Goal: Browse casually

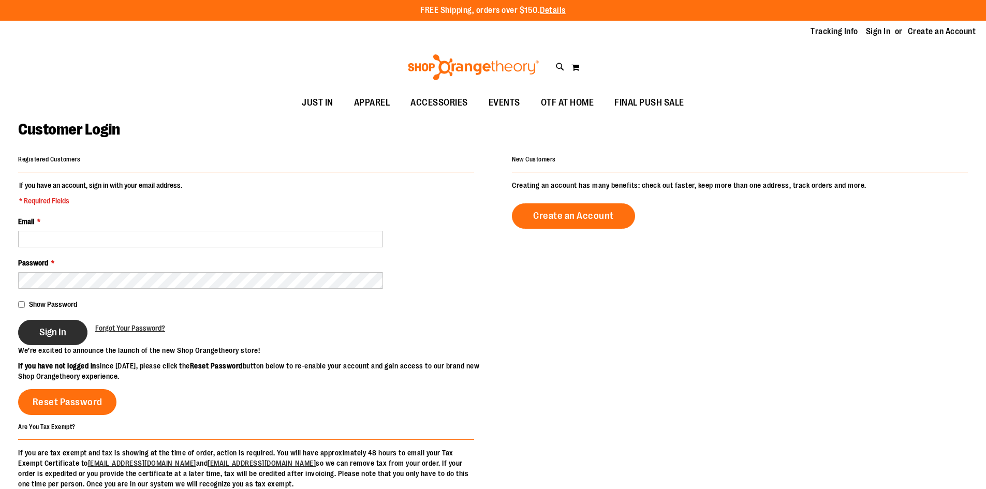
type input "**********"
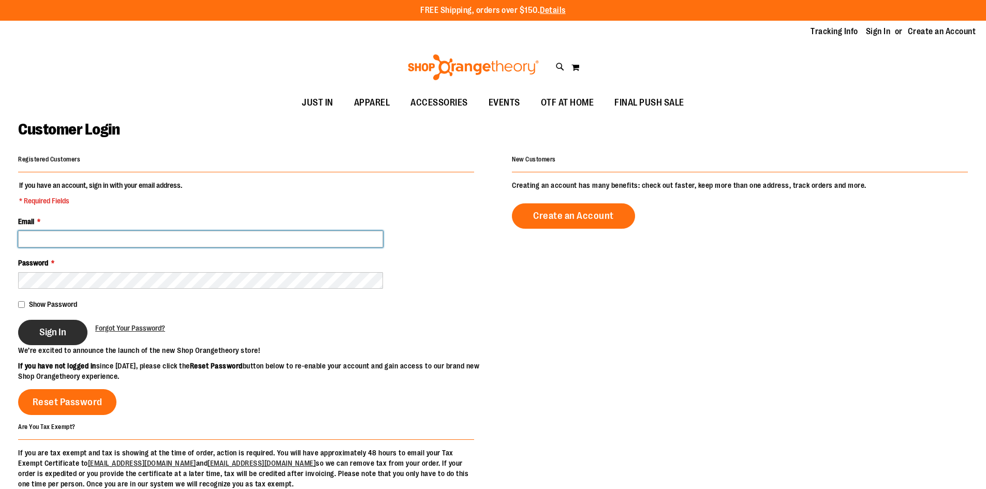
type input "**********"
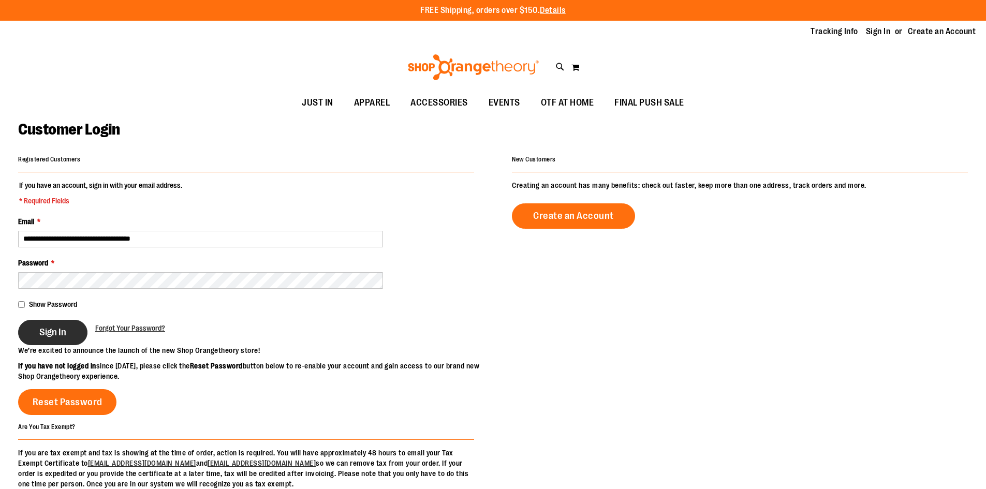
click at [27, 330] on button "Sign In" at bounding box center [52, 332] width 69 height 25
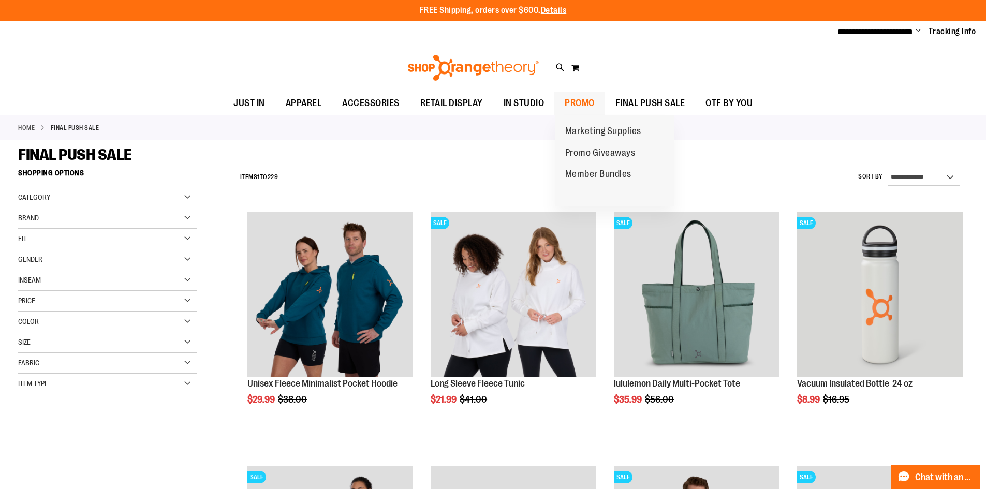
type input "**********"
click at [575, 102] on span "PROMO" at bounding box center [579, 103] width 30 height 23
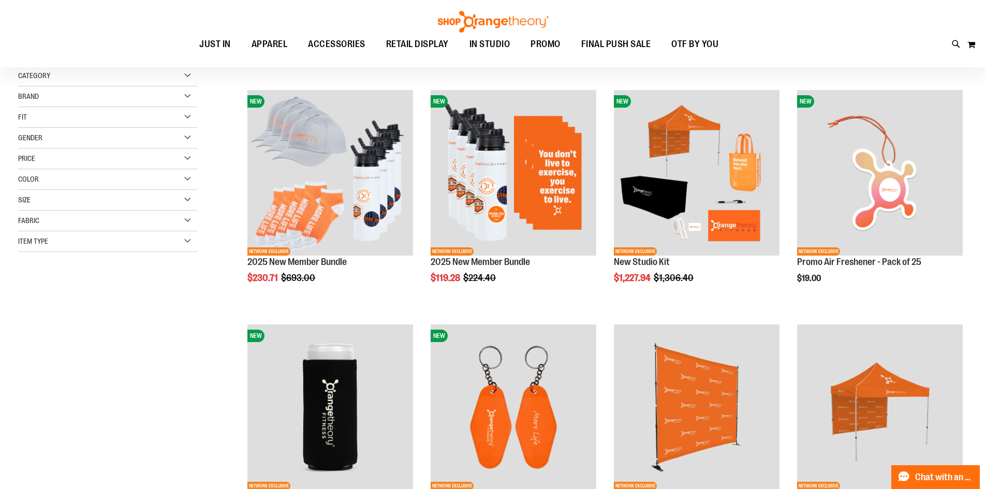
scroll to position [103, 0]
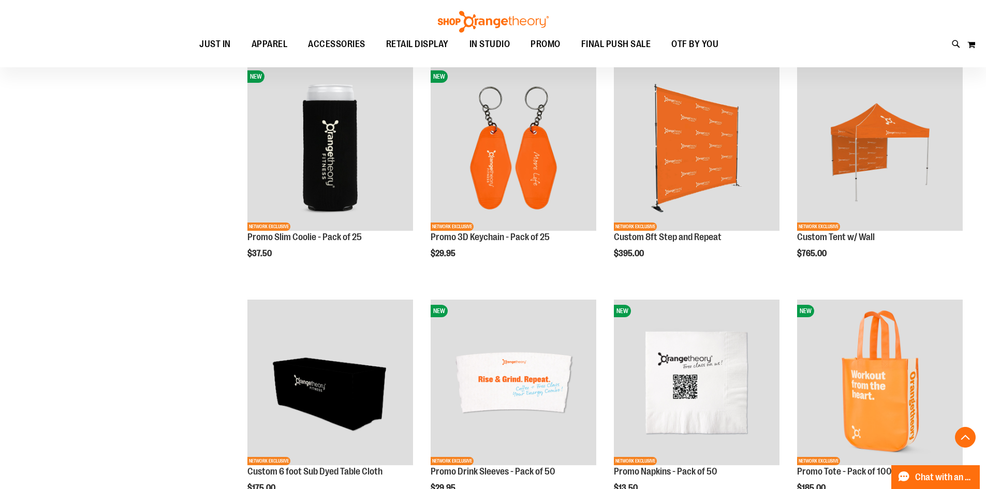
scroll to position [362, 0]
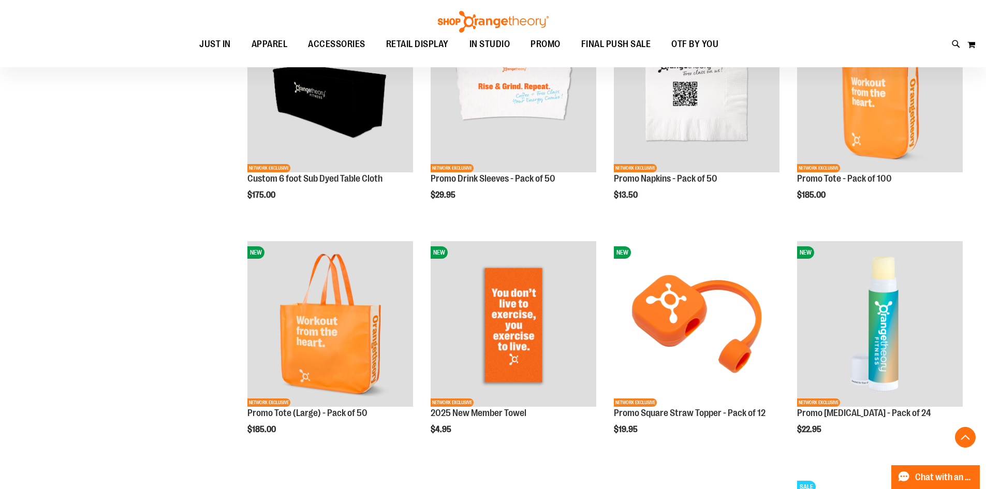
scroll to position [827, 0]
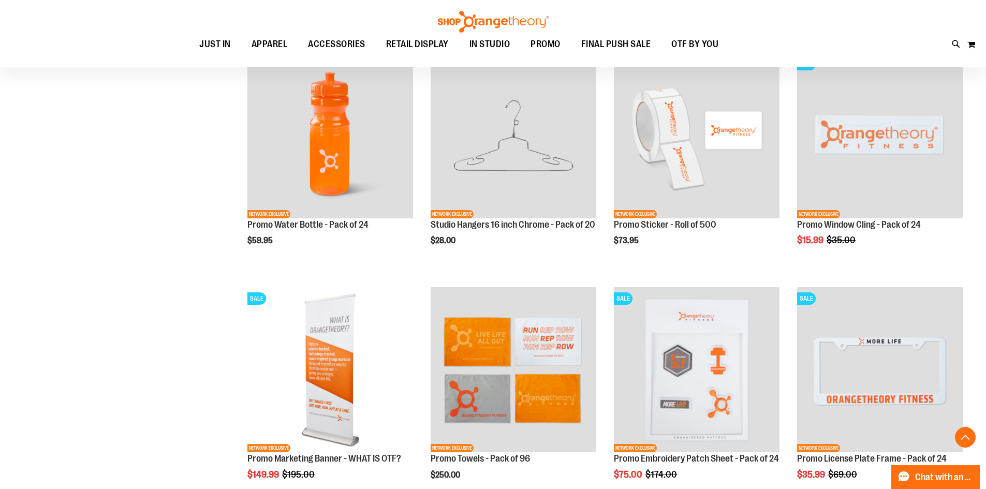
scroll to position [1138, 0]
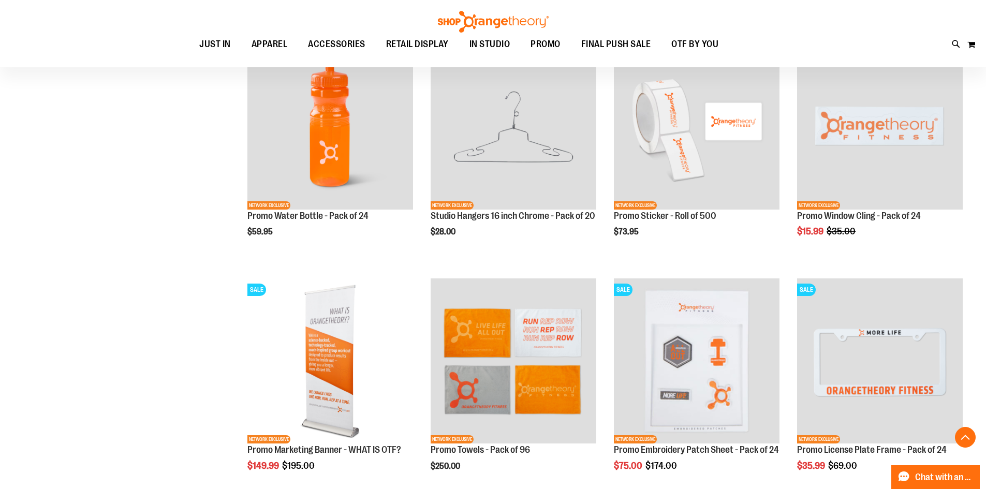
scroll to position [1086, 0]
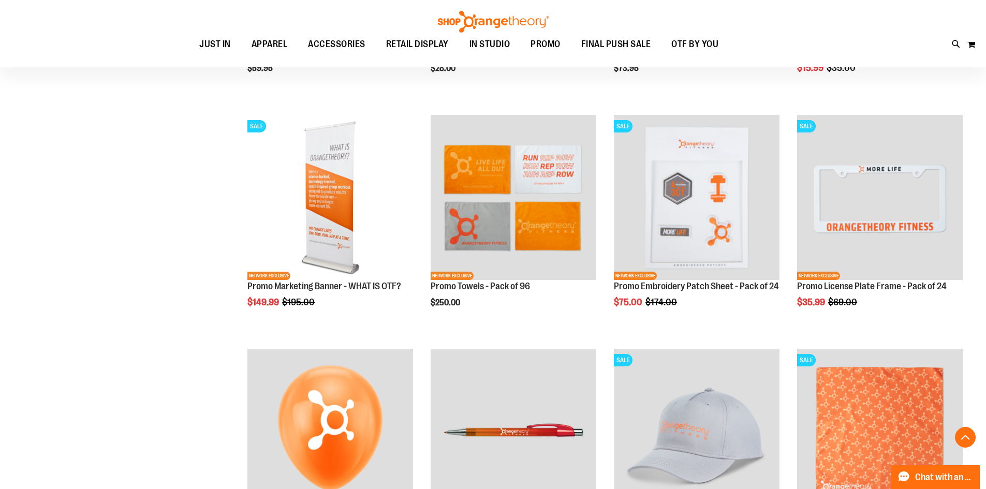
scroll to position [1241, 0]
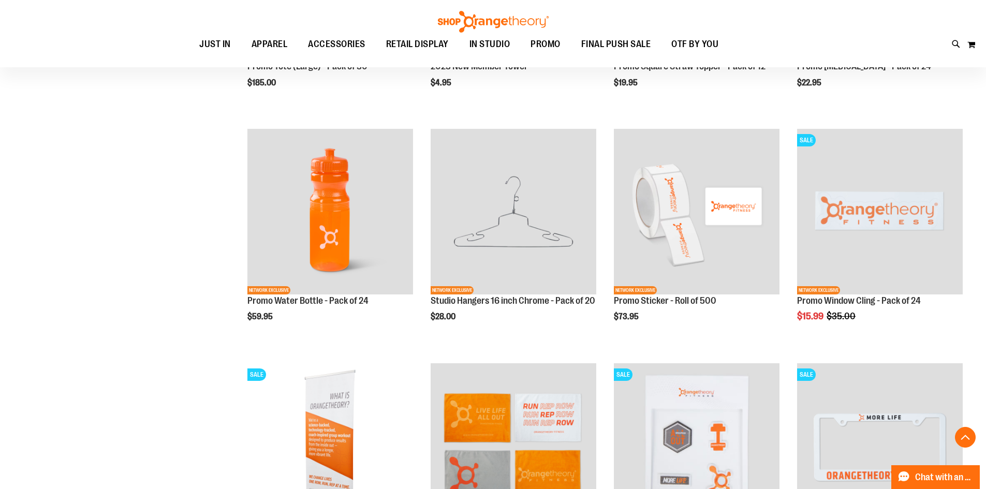
scroll to position [982, 0]
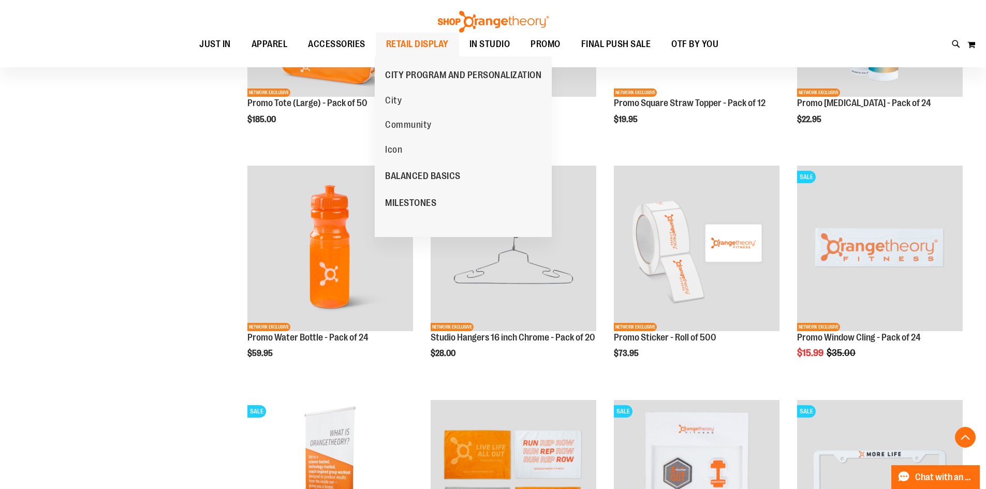
type input "**********"
click at [443, 48] on span "RETAIL DISPLAY" at bounding box center [417, 44] width 63 height 23
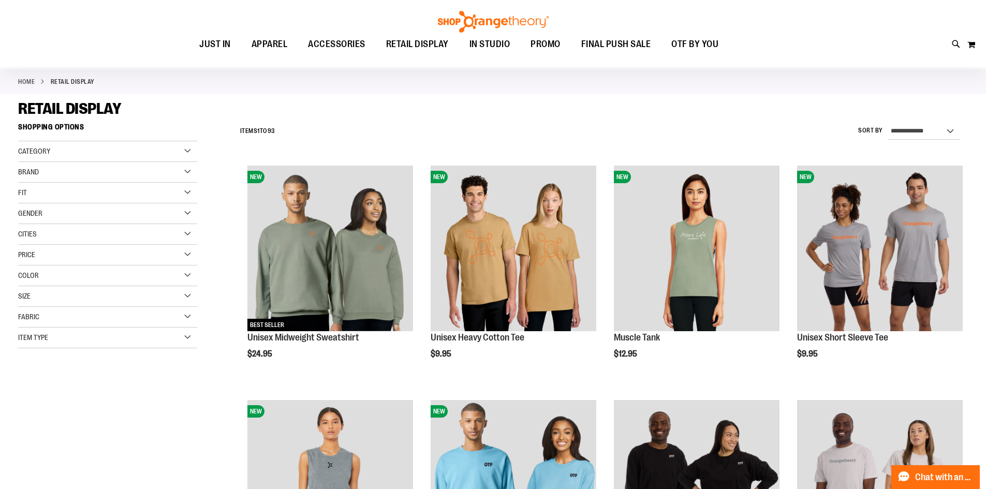
scroll to position [51, 0]
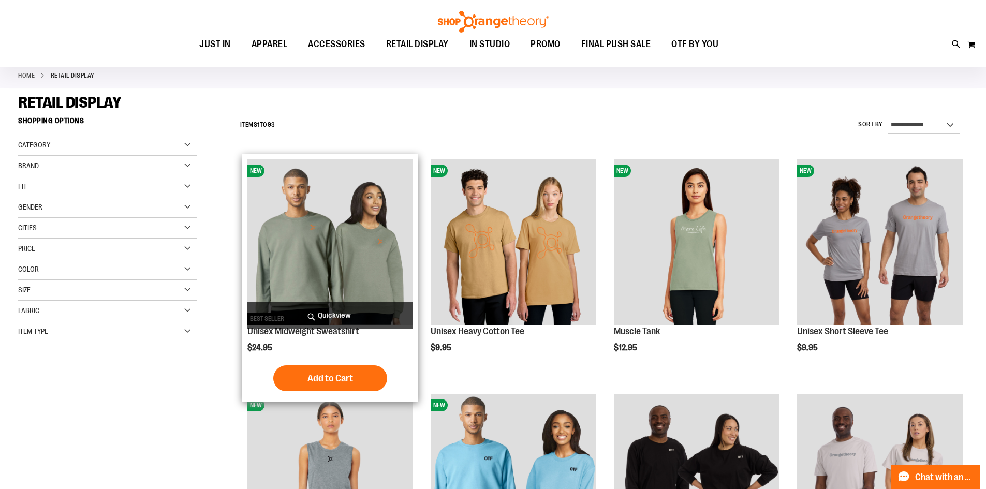
type input "**********"
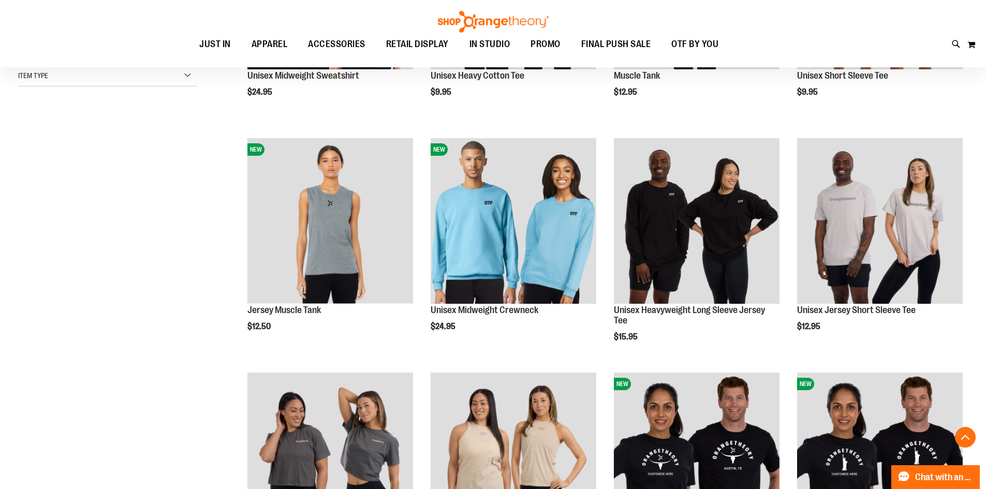
scroll to position [310, 0]
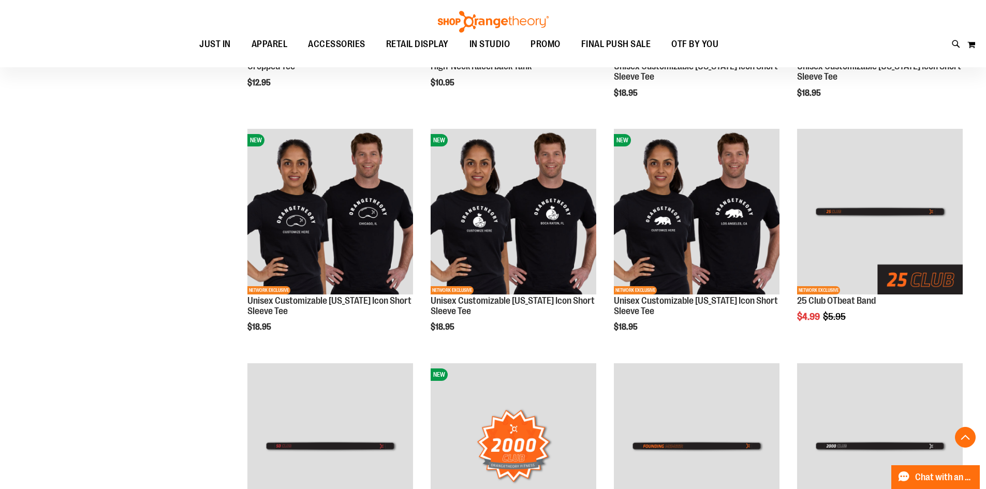
scroll to position [931, 0]
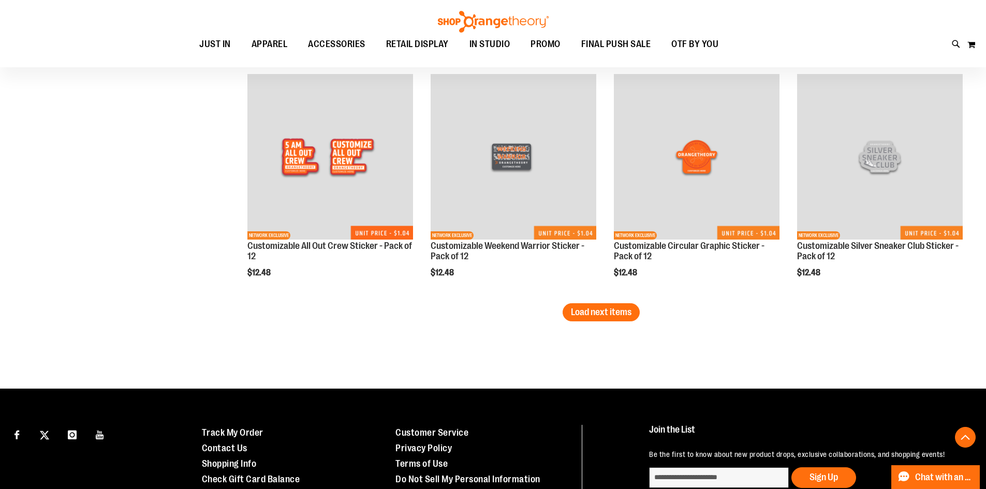
scroll to position [2017, 0]
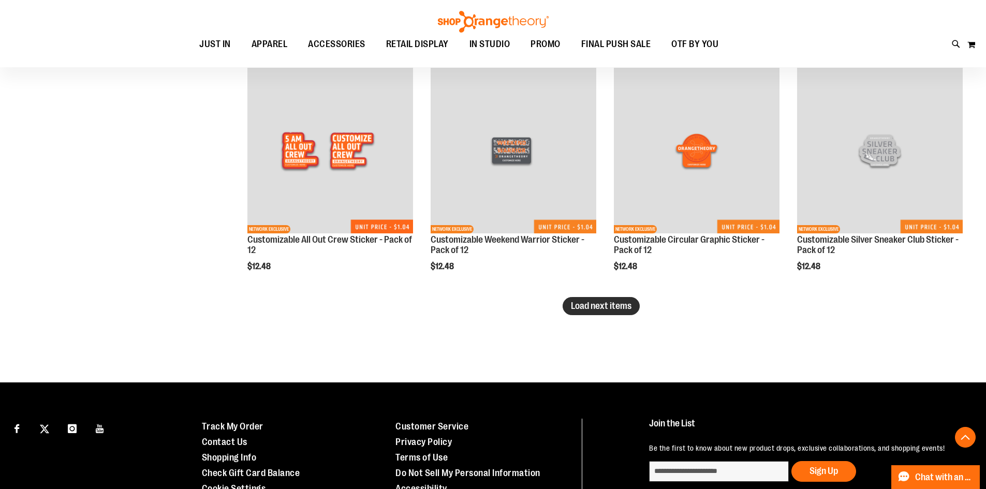
click at [607, 306] on span "Load next items" at bounding box center [601, 306] width 61 height 10
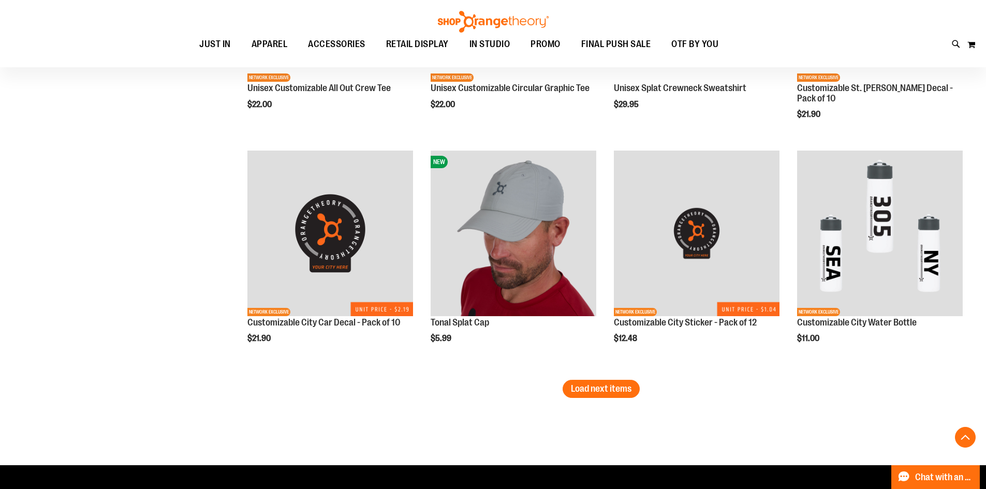
scroll to position [2638, 0]
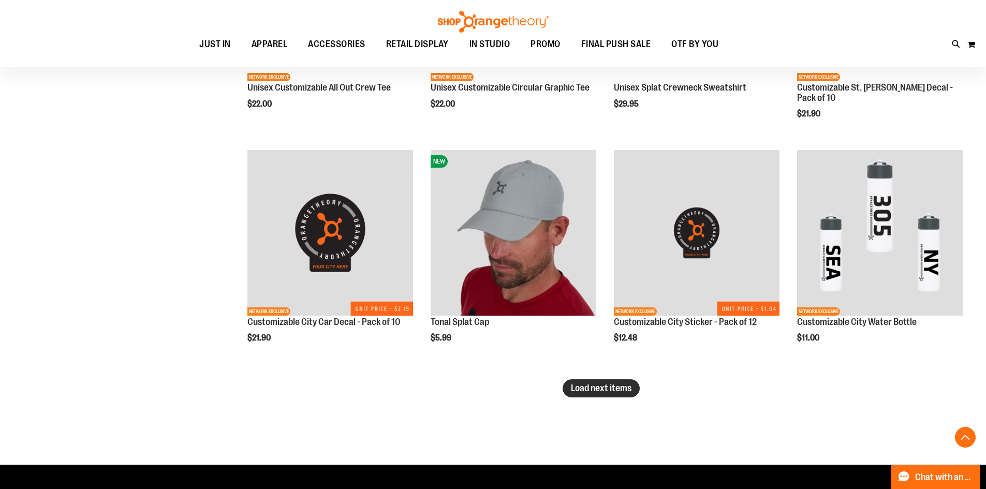
click at [599, 390] on span "Load next items" at bounding box center [601, 388] width 61 height 10
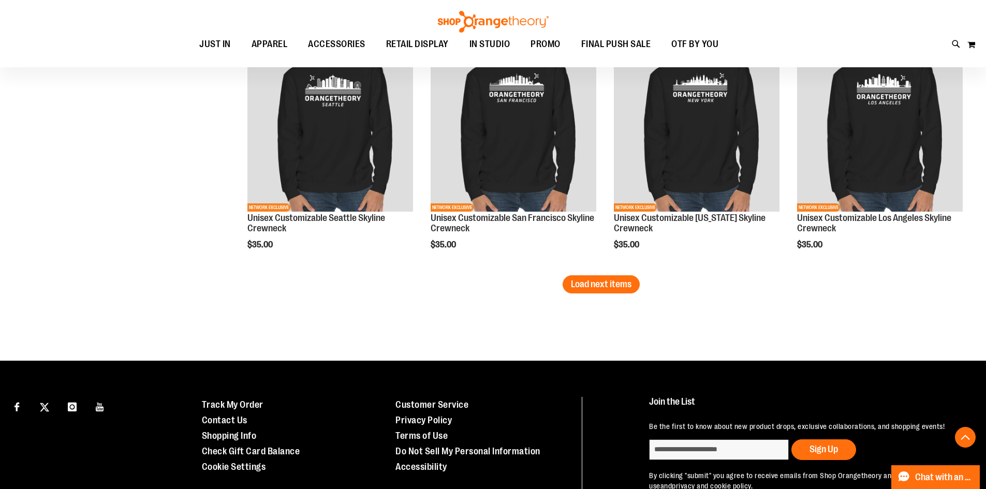
scroll to position [3509, 0]
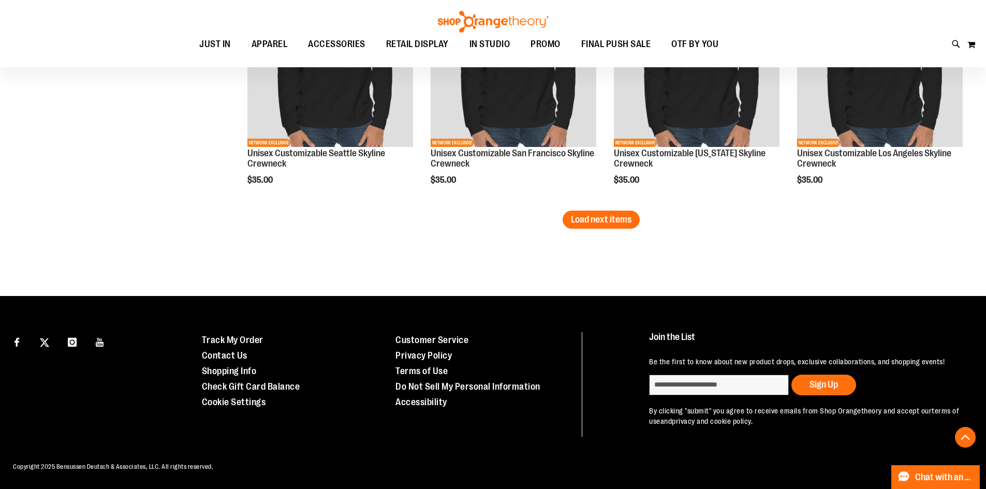
click at [614, 220] on span "Load next items" at bounding box center [601, 219] width 61 height 10
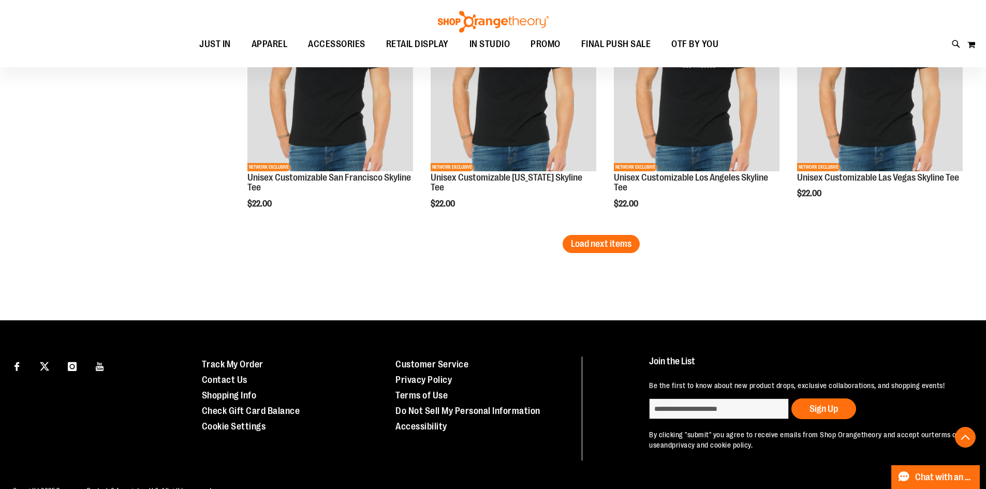
scroll to position [4212, 0]
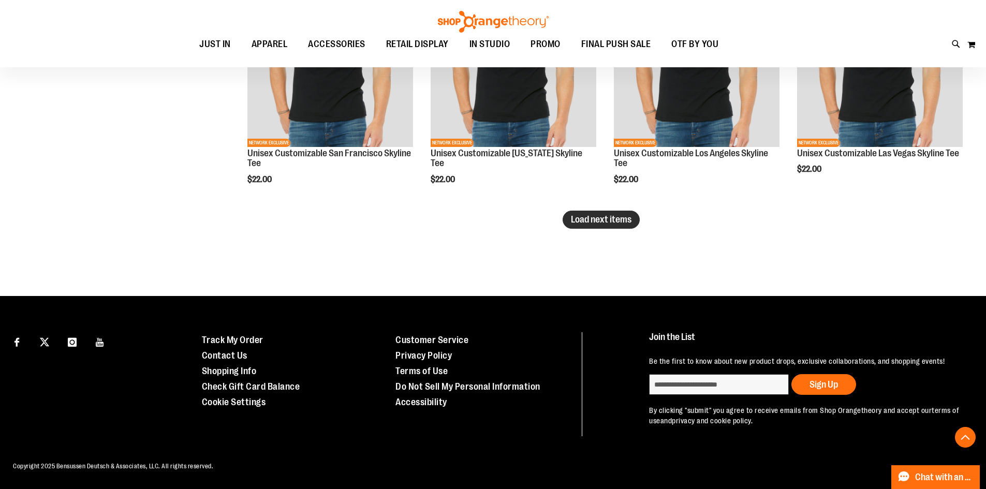
click at [595, 223] on span "Load next items" at bounding box center [601, 219] width 61 height 10
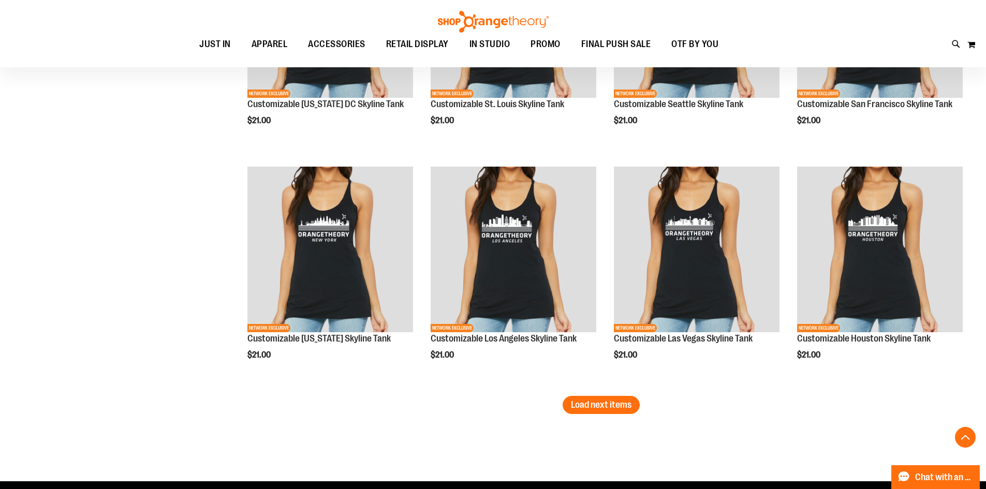
scroll to position [4885, 0]
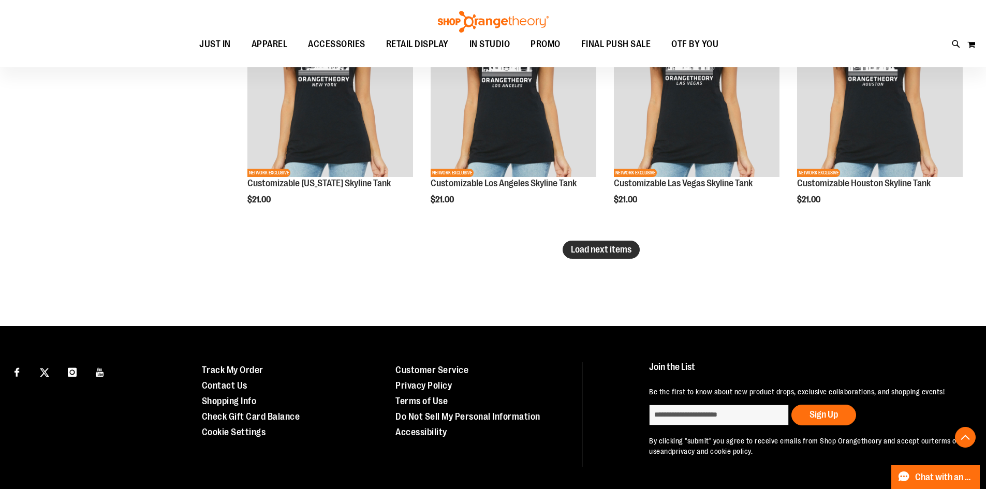
click at [618, 242] on button "Load next items" at bounding box center [600, 250] width 77 height 18
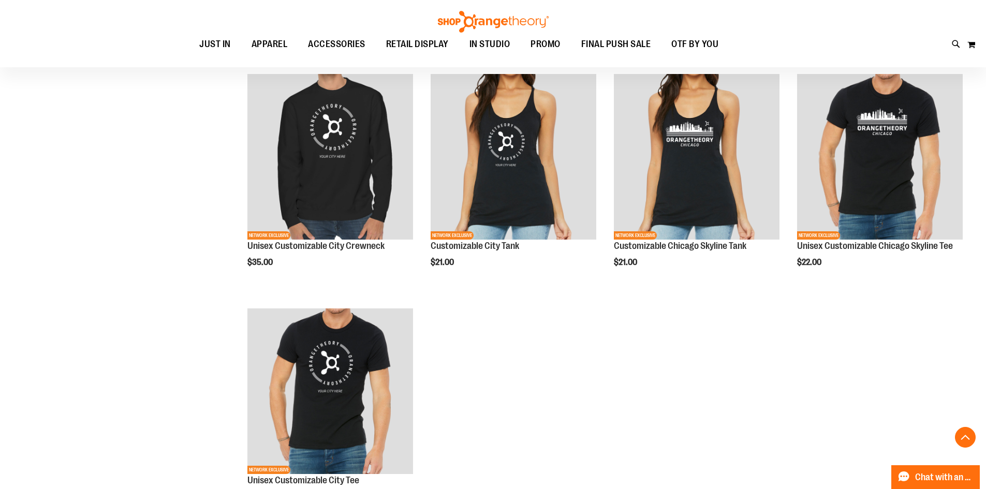
scroll to position [5299, 0]
